Goal: Transaction & Acquisition: Book appointment/travel/reservation

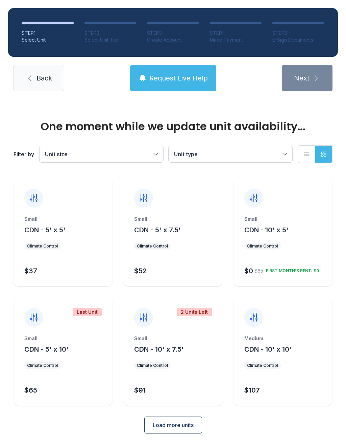
click at [189, 430] on button "Load more units" at bounding box center [173, 424] width 58 height 17
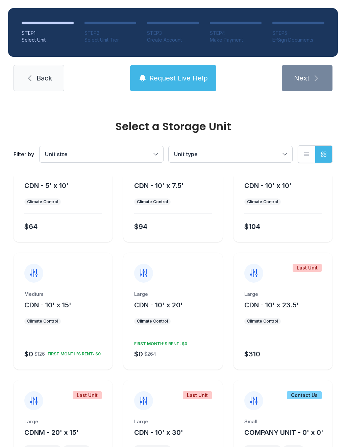
scroll to position [165, 0]
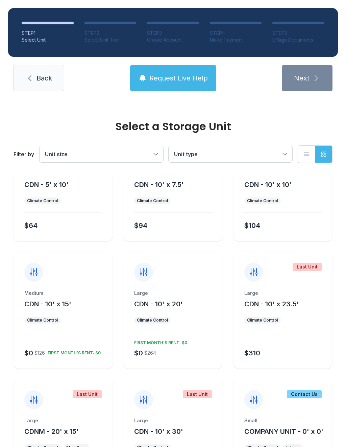
click at [178, 312] on div "Large CDN - 10' x 20' Climate Control $0 $264 FIRST MONTH’S RENT: $0" at bounding box center [172, 329] width 99 height 79
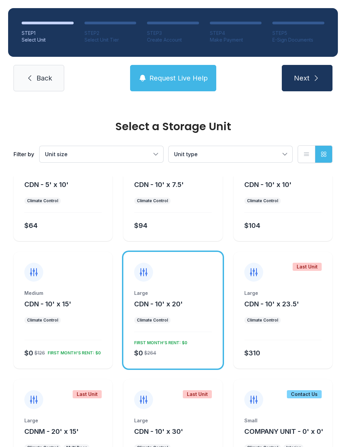
click at [307, 91] on button "Next" at bounding box center [307, 78] width 51 height 26
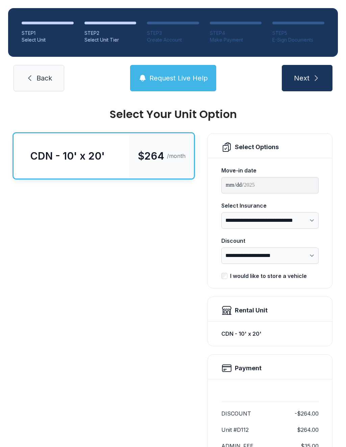
scroll to position [8, 0]
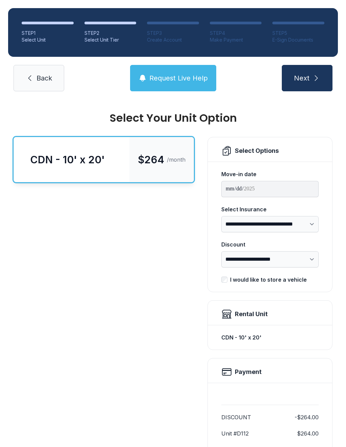
click at [31, 79] on icon at bounding box center [30, 78] width 8 height 8
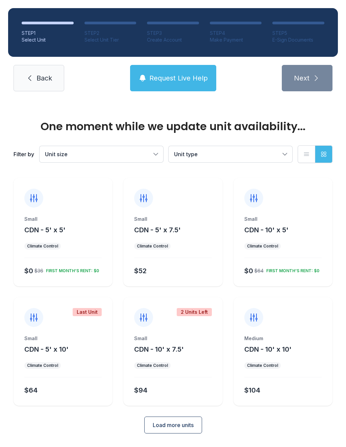
click at [177, 446] on div "One moment while we update unit availability... Filter by Unit size Unit type L…" at bounding box center [173, 279] width 346 height 361
click at [187, 432] on button "Load more units" at bounding box center [173, 424] width 58 height 17
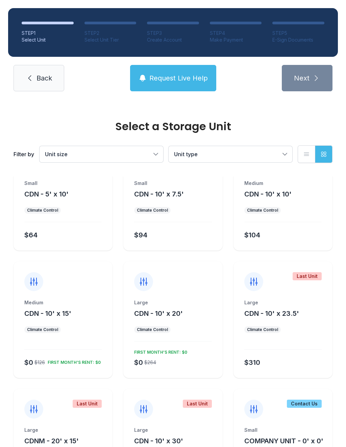
scroll to position [164, 0]
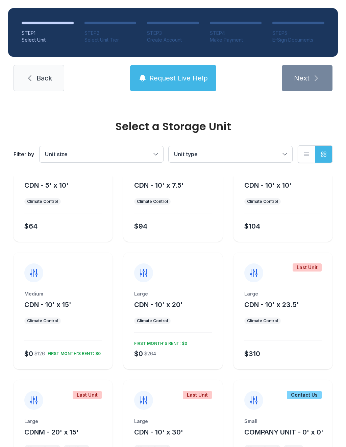
click at [35, 294] on div "Medium" at bounding box center [62, 293] width 77 height 7
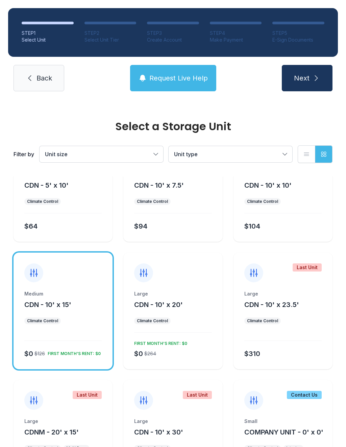
click at [323, 69] on button "Next" at bounding box center [307, 78] width 51 height 26
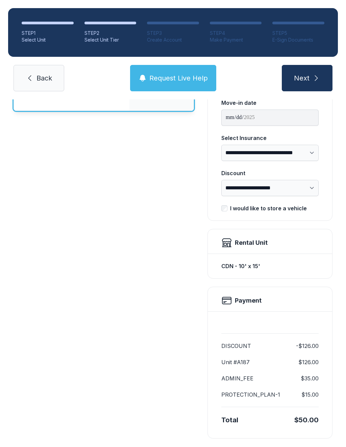
scroll to position [79, 0]
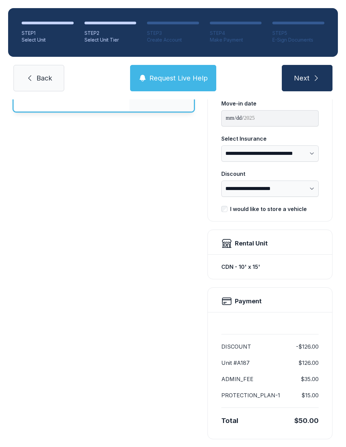
click at [135, 180] on div "CDN - 10' x 15' $126 /month" at bounding box center [104, 252] width 180 height 373
click at [345, 399] on div "**********" at bounding box center [173, 243] width 346 height 446
click at [318, 154] on select "**********" at bounding box center [269, 153] width 97 height 16
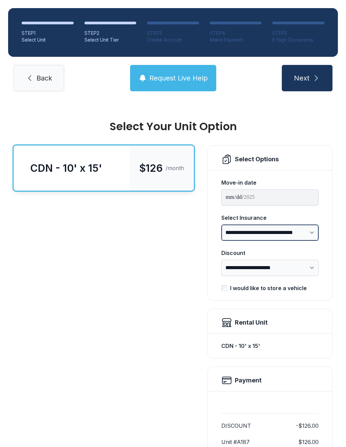
scroll to position [0, 0]
click at [23, 65] on link "Back" at bounding box center [39, 78] width 51 height 26
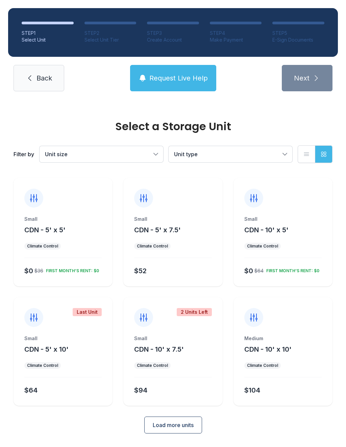
click at [158, 427] on span "Load more units" at bounding box center [173, 425] width 41 height 8
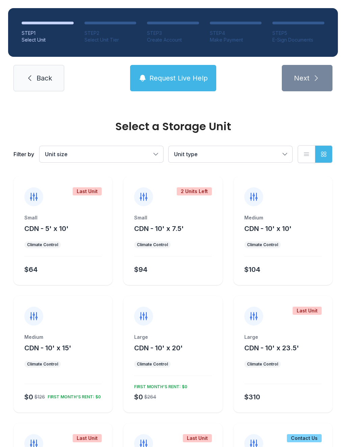
scroll to position [126, 0]
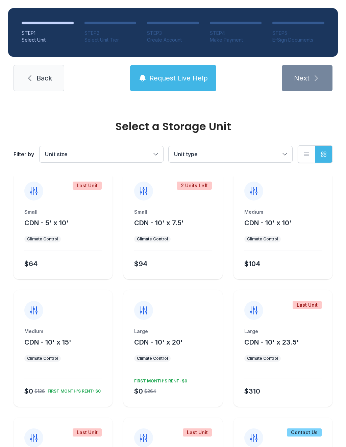
click at [71, 346] on button "CDN - 10' x 15'" at bounding box center [47, 341] width 47 height 9
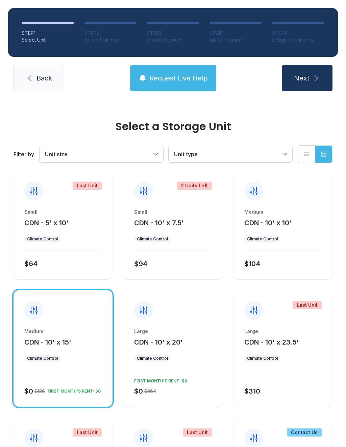
click at [309, 81] on span "Next" at bounding box center [302, 77] width 16 height 9
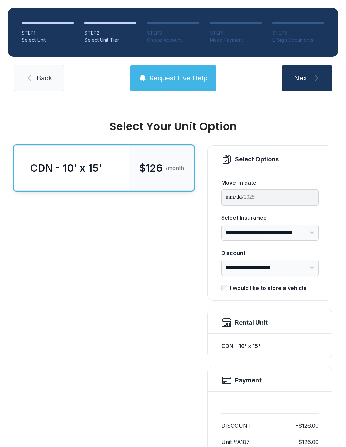
click at [43, 80] on span "Back" at bounding box center [44, 77] width 16 height 9
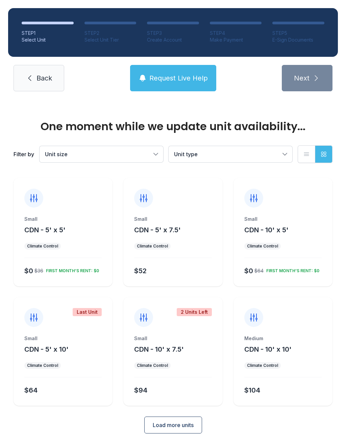
click at [183, 426] on span "Load more units" at bounding box center [173, 425] width 41 height 8
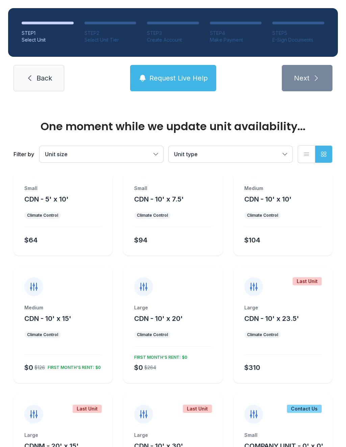
scroll to position [154, 0]
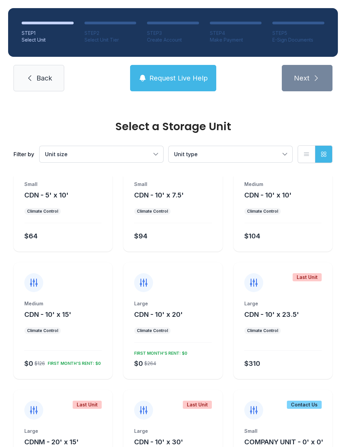
click at [195, 326] on div "Large CDN - 10' x 20' Climate Control $0 $264 FIRST MONTH’S RENT: $0" at bounding box center [172, 339] width 99 height 79
